Goal: Check status: Check status

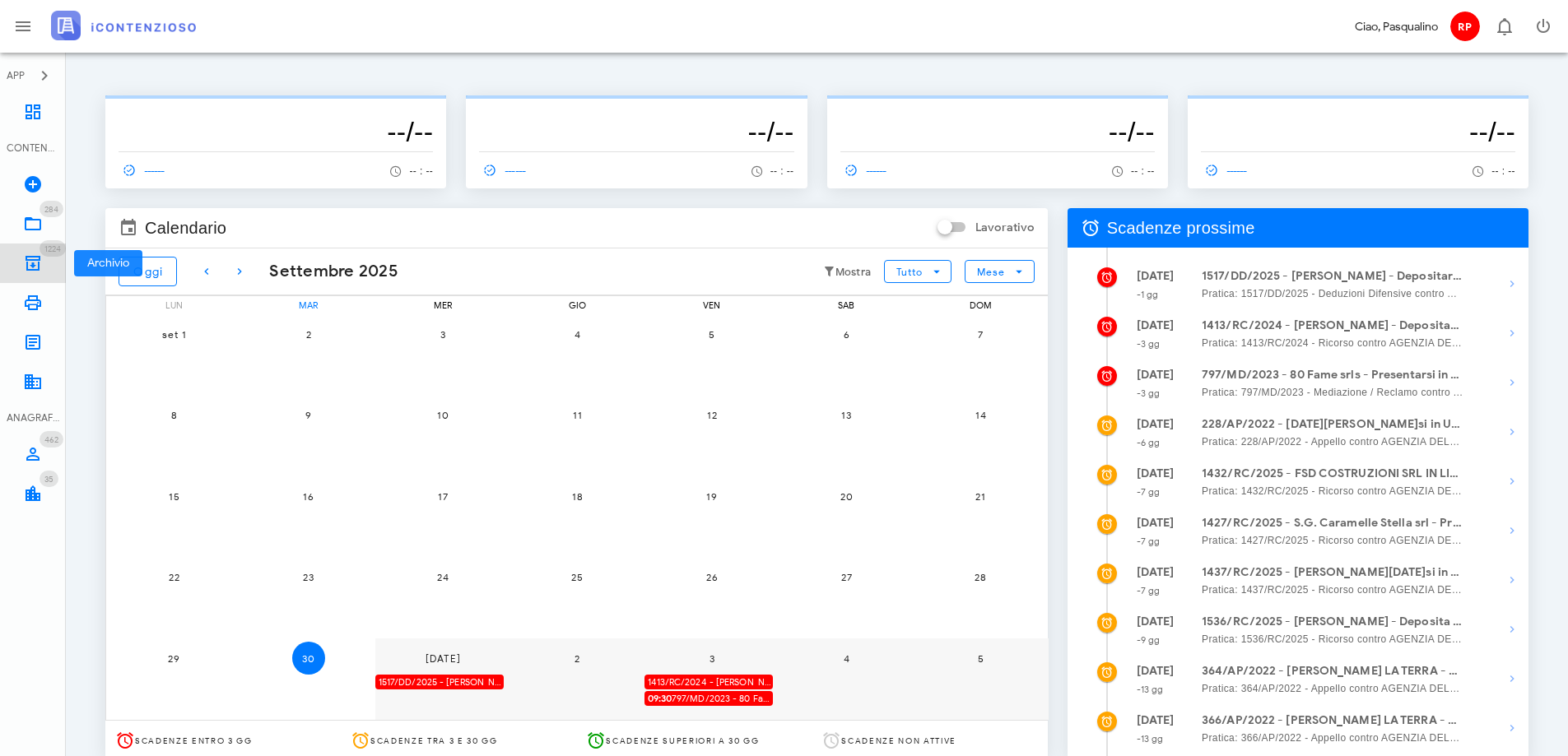
click at [42, 250] on span "1224" at bounding box center [52, 248] width 27 height 17
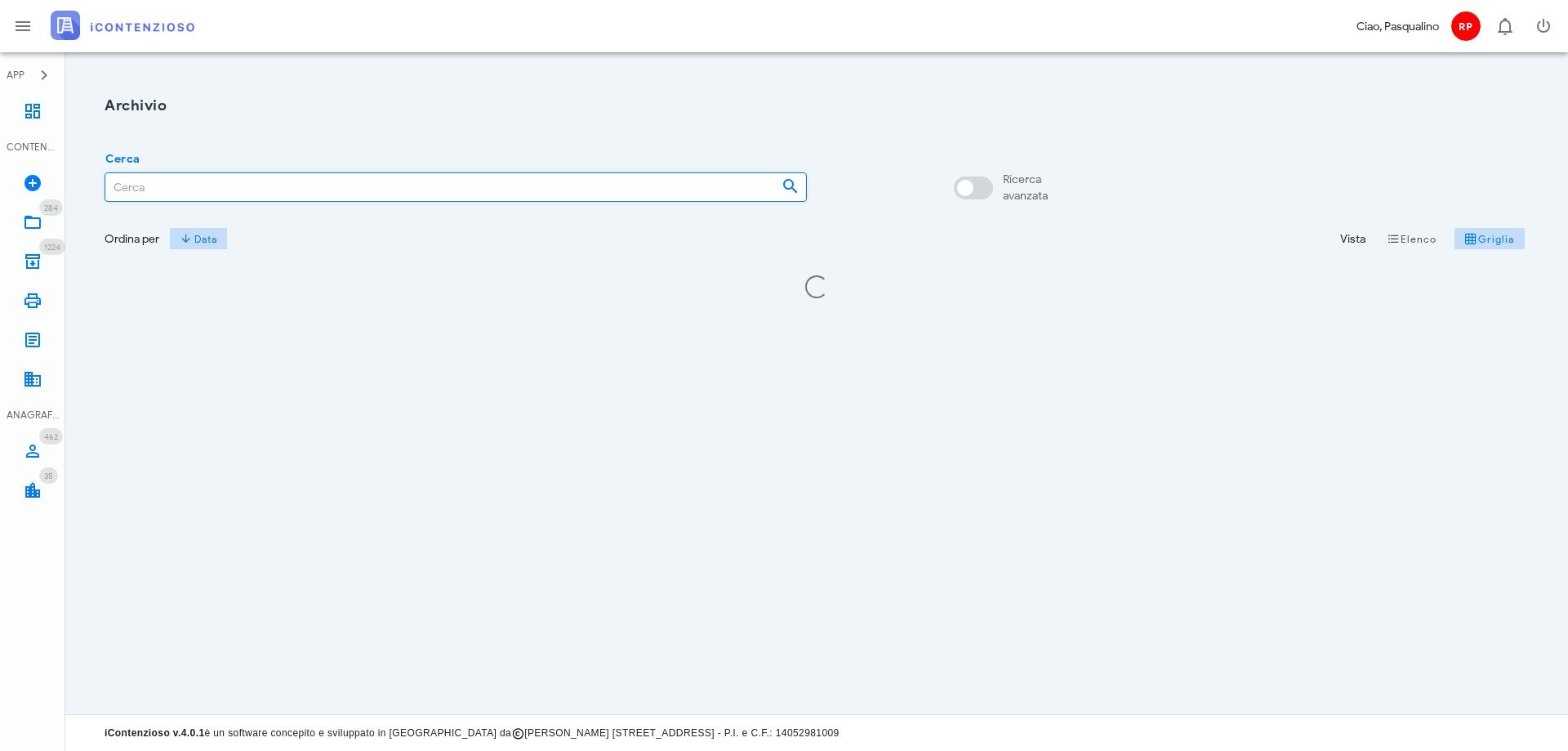
click at [314, 180] on input "Cerca" at bounding box center [436, 187] width 663 height 28
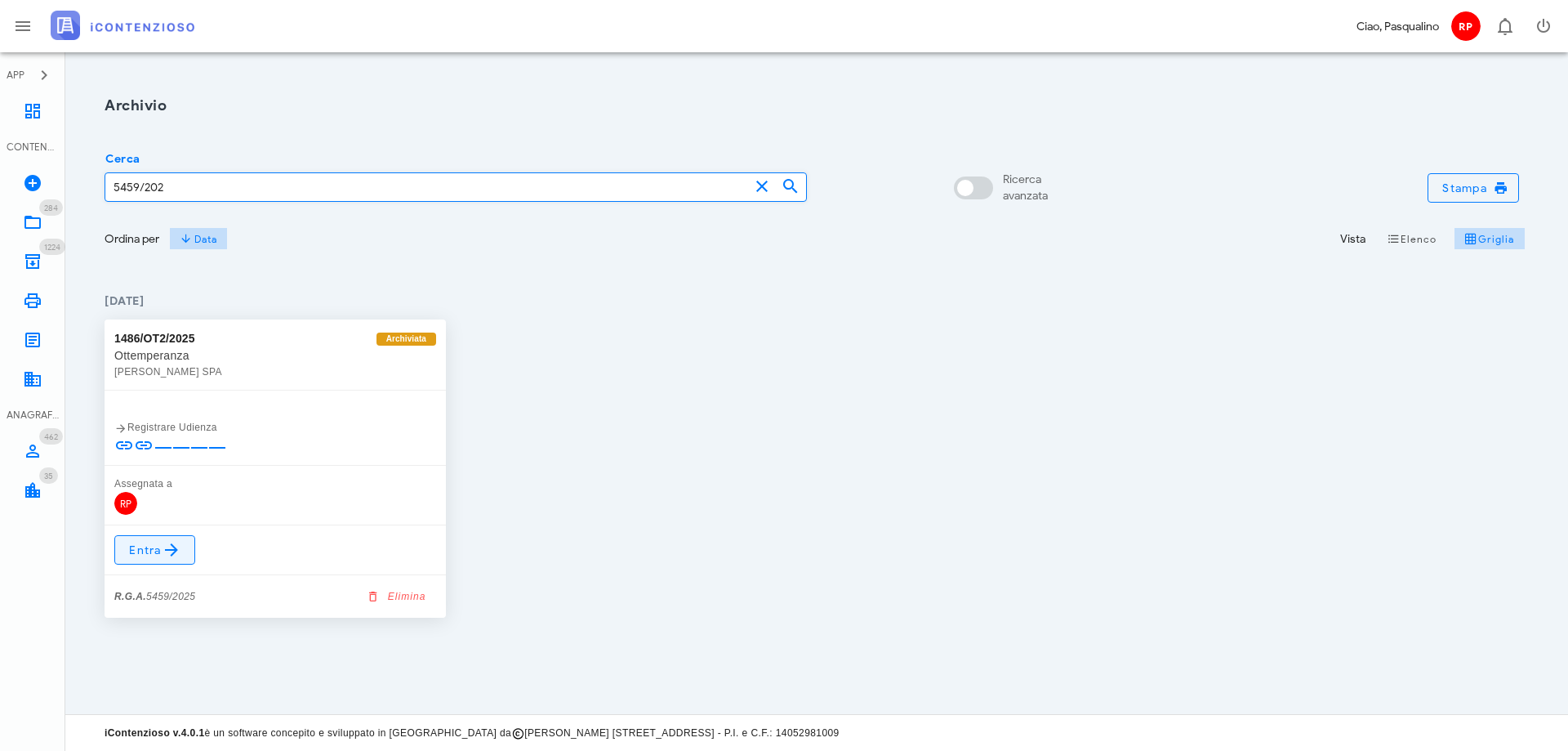
type input "5459/202"
click at [175, 554] on icon at bounding box center [172, 549] width 20 height 20
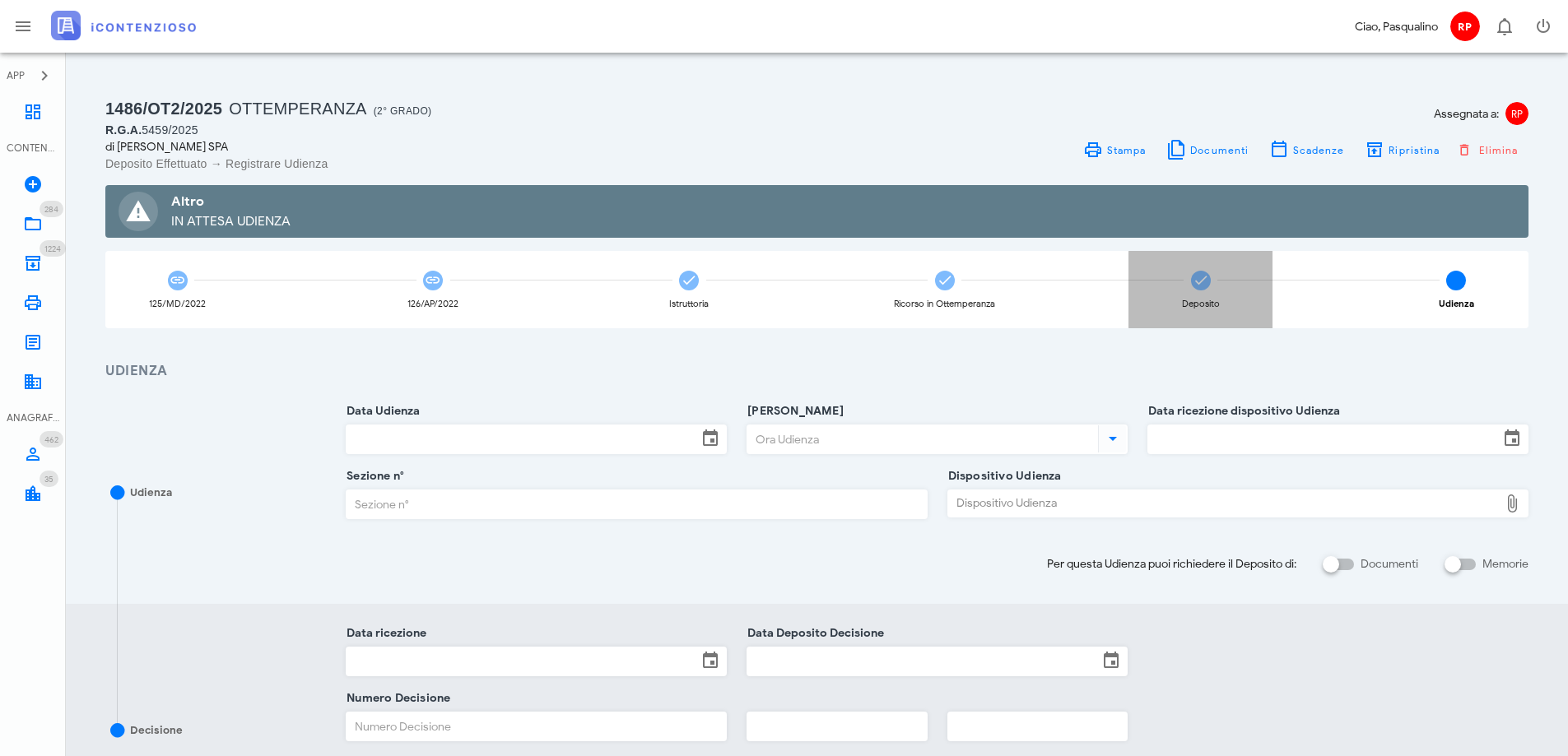
click at [1168, 288] on div "Deposito" at bounding box center [1200, 290] width 144 height 77
